Goal: Use online tool/utility: Utilize a website feature to perform a specific function

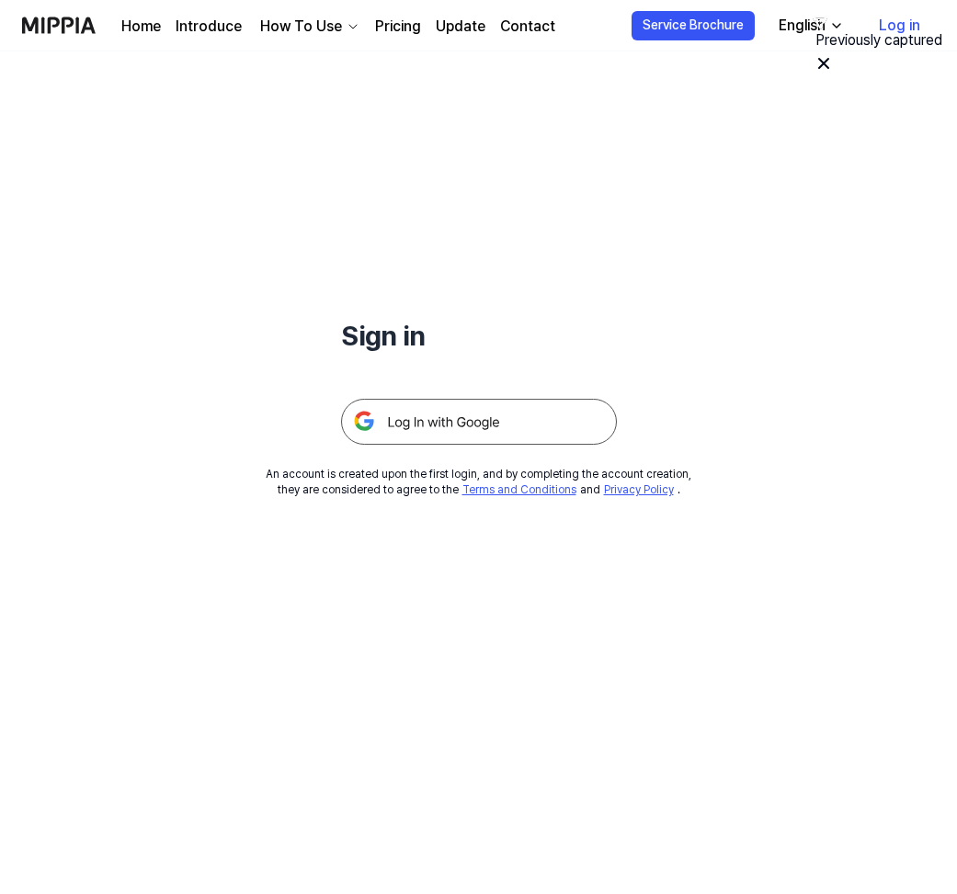
click at [445, 409] on img at bounding box center [479, 422] width 276 height 46
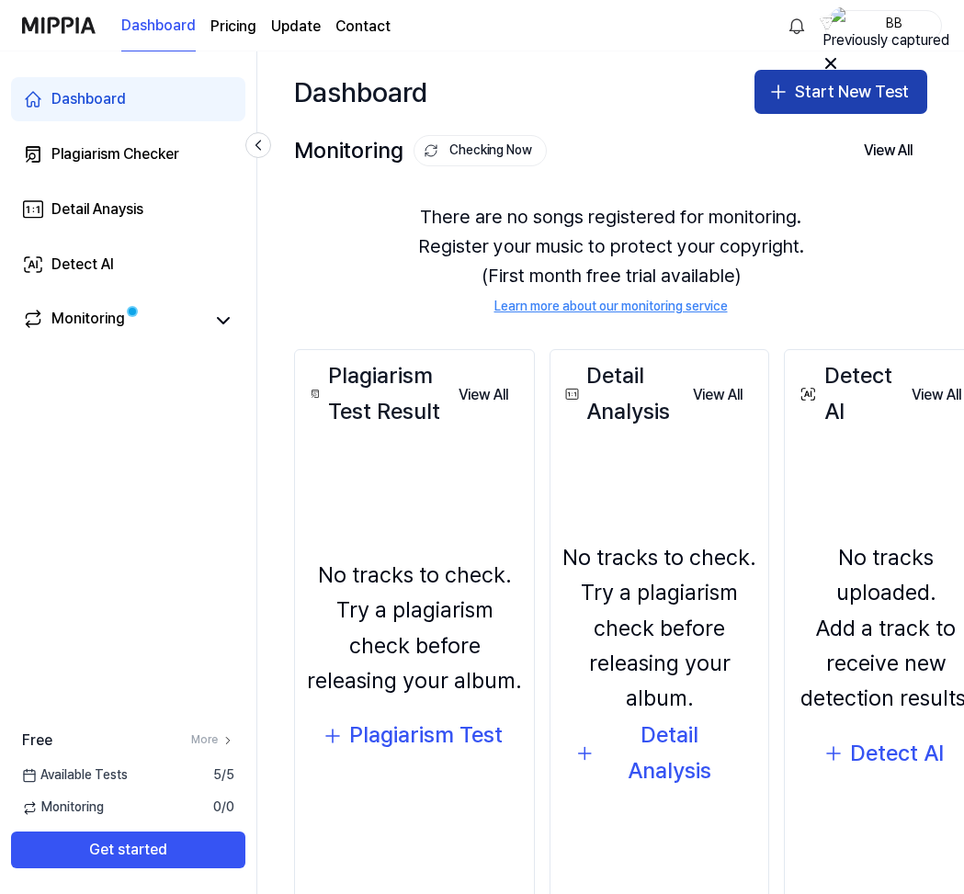
click at [856, 80] on button "Start New Test" at bounding box center [840, 92] width 173 height 44
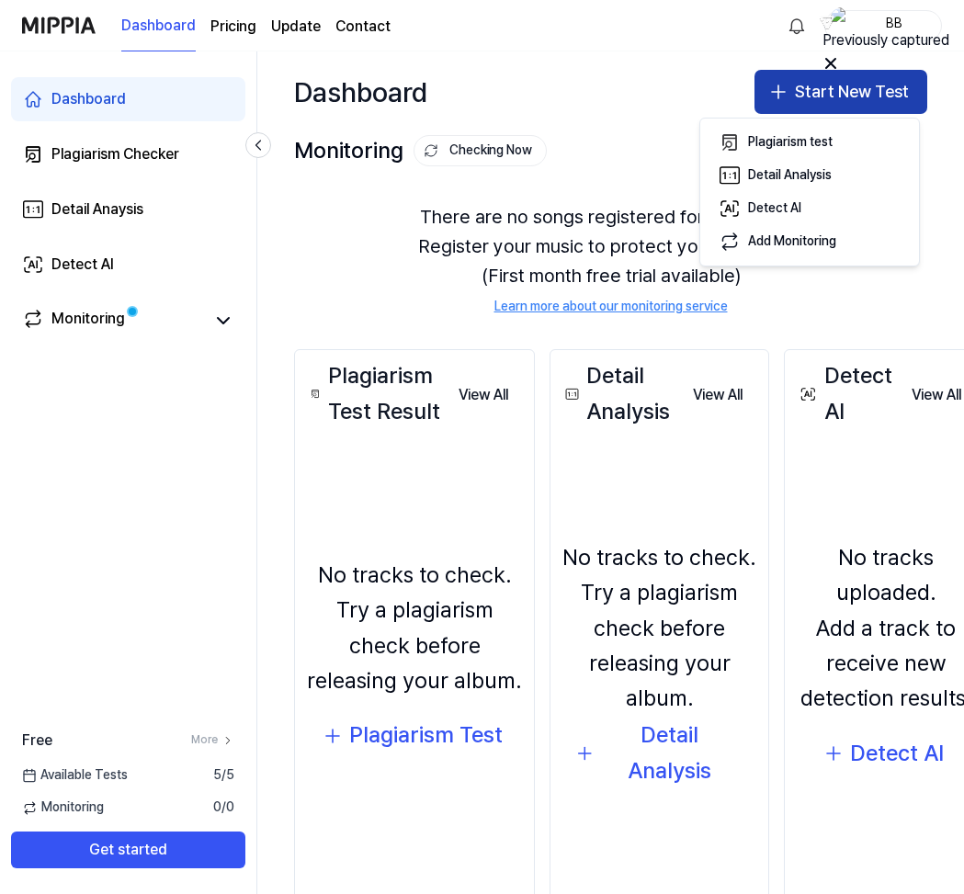
click at [808, 91] on button "Start New Test" at bounding box center [840, 92] width 173 height 44
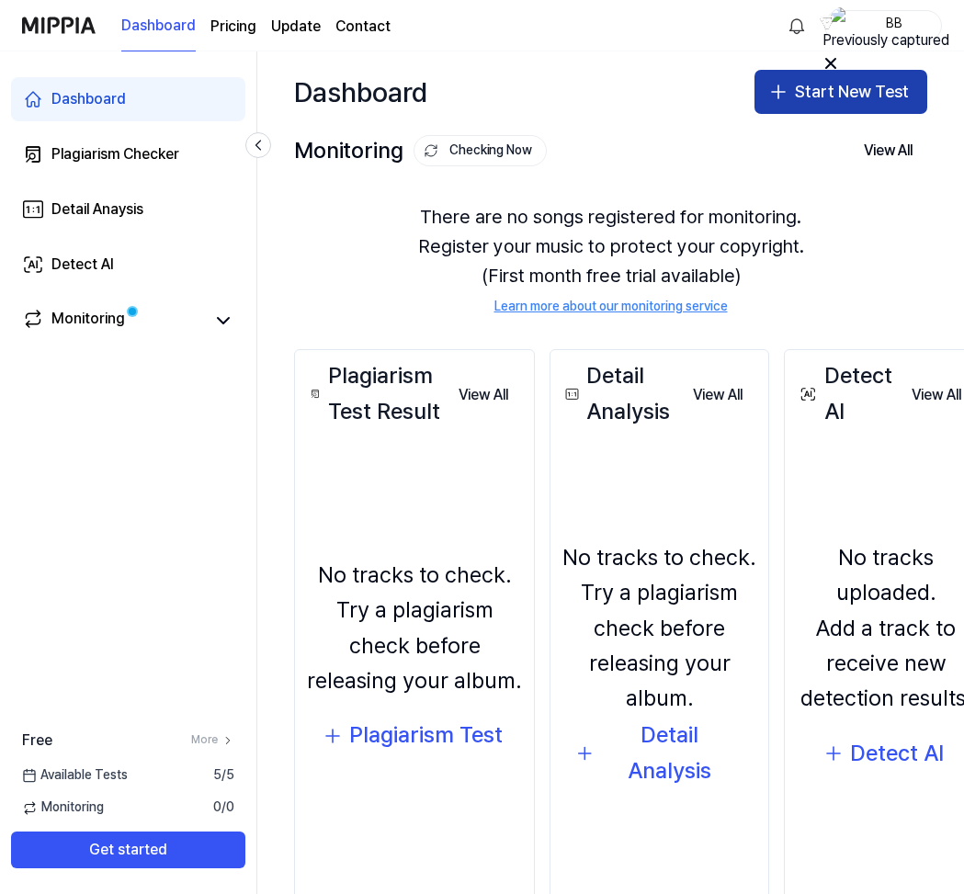
click at [808, 91] on button "Start New Test" at bounding box center [840, 92] width 173 height 44
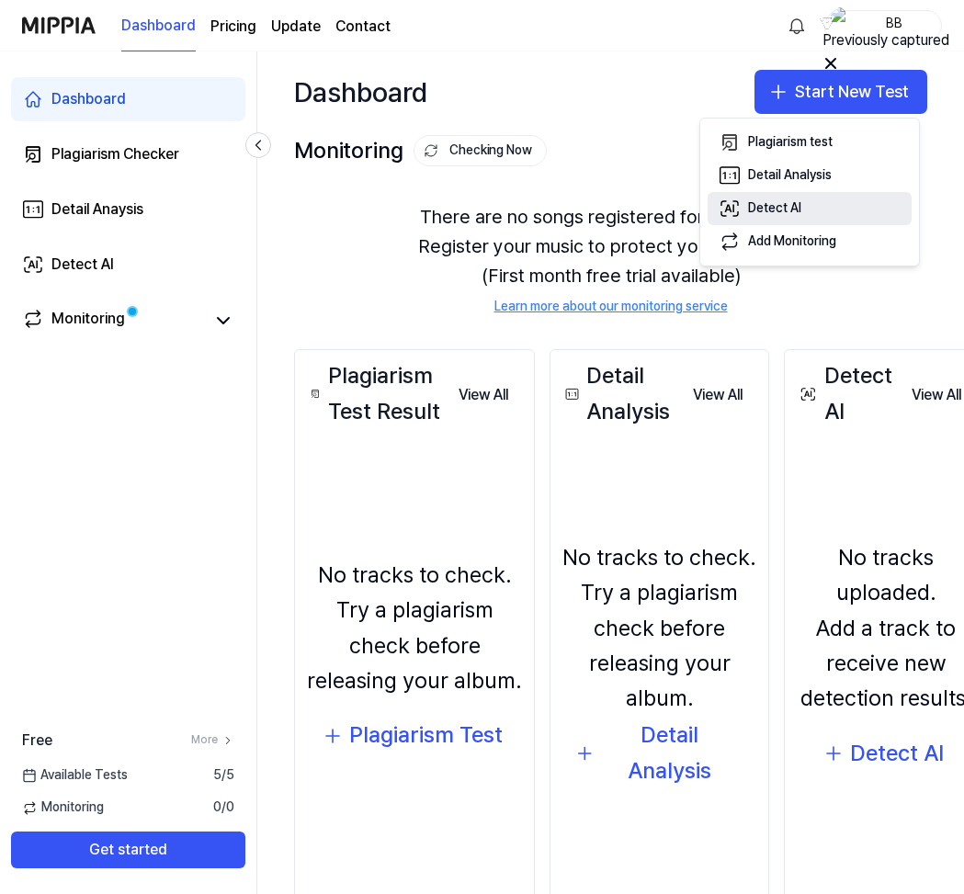
click at [776, 203] on div "Detect AI" at bounding box center [774, 208] width 53 height 18
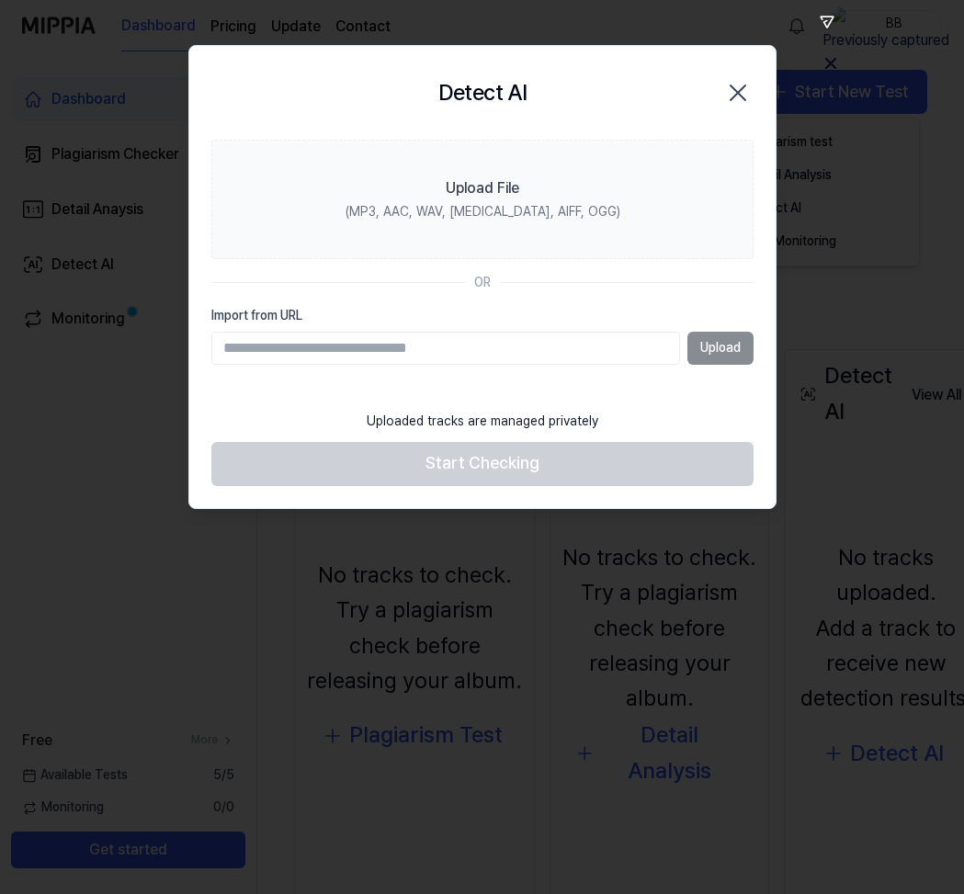
click at [740, 94] on icon "button" at bounding box center [738, 92] width 15 height 15
